Goal: Information Seeking & Learning: Learn about a topic

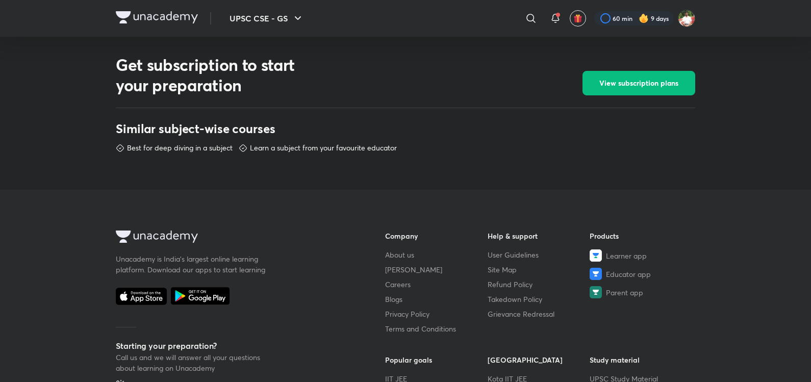
click at [151, 17] on img at bounding box center [157, 17] width 82 height 12
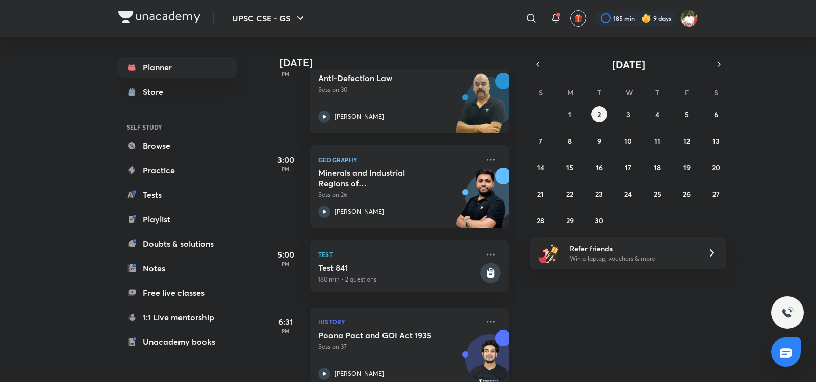
scroll to position [148, 0]
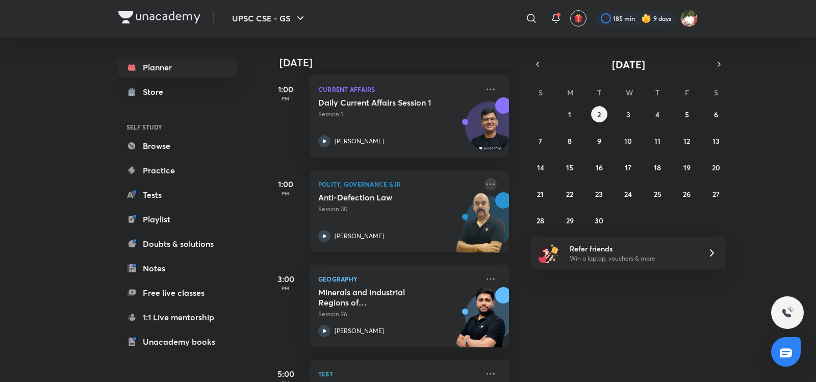
click at [484, 184] on icon at bounding box center [490, 184] width 12 height 12
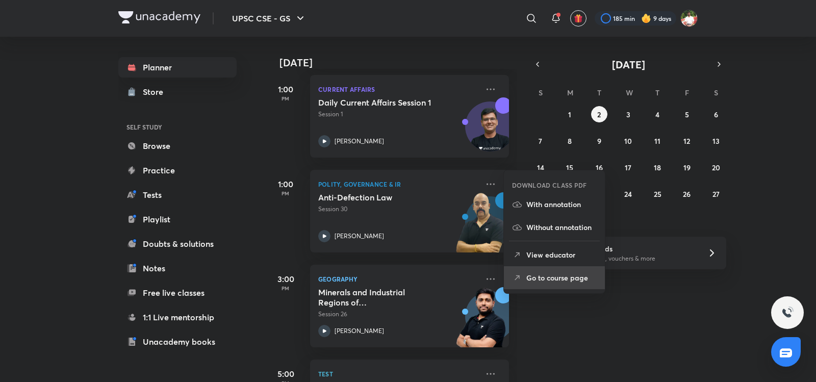
click at [552, 281] on p "Go to course page" at bounding box center [561, 277] width 70 height 11
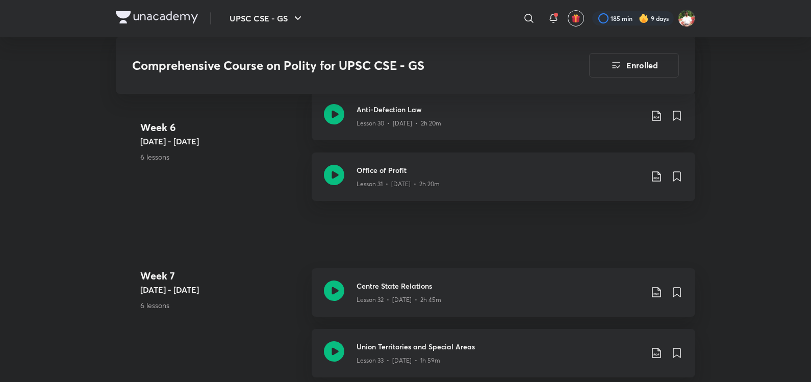
scroll to position [2610, 0]
